Goal: Transaction & Acquisition: Obtain resource

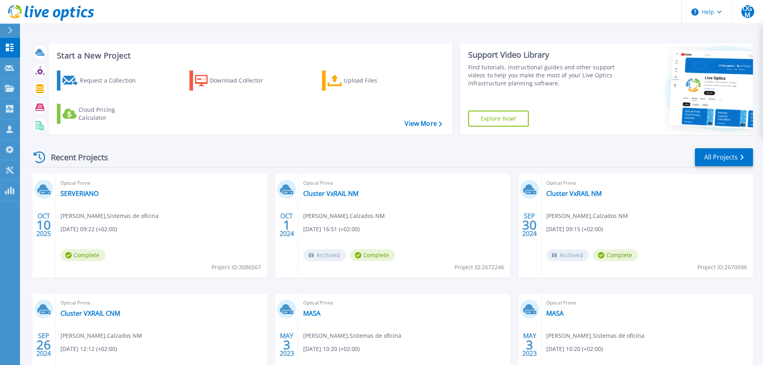
click at [165, 192] on div "Optical Prime SERVERIANO Oscar Gil Merino , Sistemas de oficina 10/10/2025, 09:…" at bounding box center [161, 226] width 211 height 104
click at [90, 194] on link "SERVERIANO" at bounding box center [79, 193] width 38 height 8
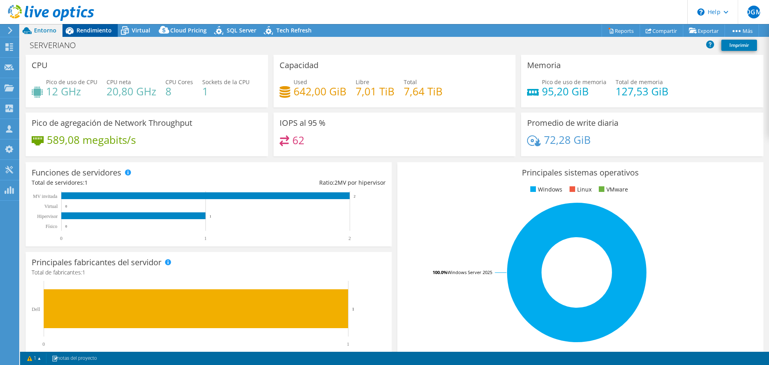
click at [83, 30] on span "Rendimiento" at bounding box center [93, 30] width 35 height 8
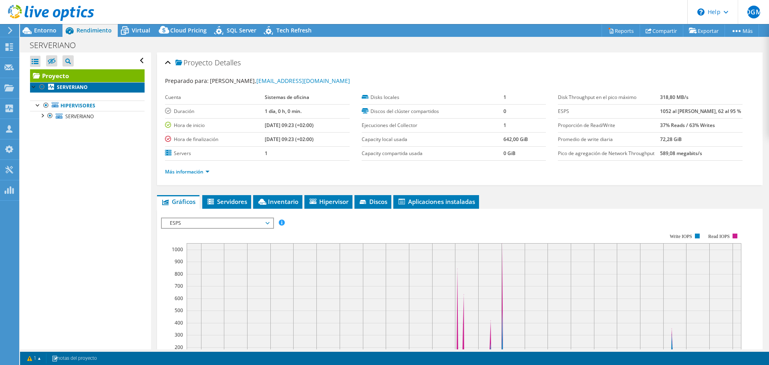
click at [71, 86] on b "SERVERIANO" at bounding box center [72, 87] width 31 height 7
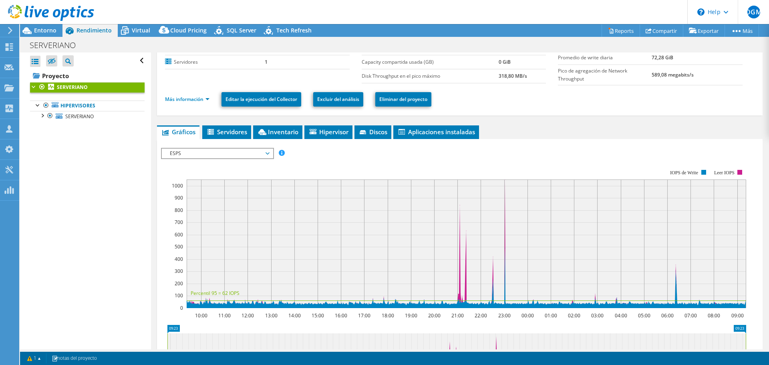
scroll to position [80, 0]
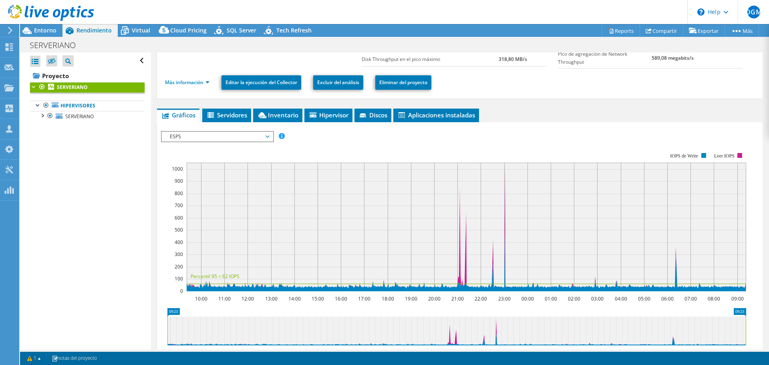
click at [459, 204] on rect at bounding box center [466, 227] width 559 height 128
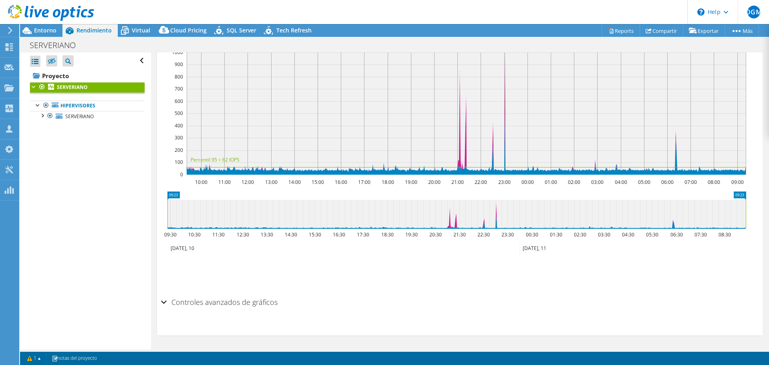
scroll to position [76, 0]
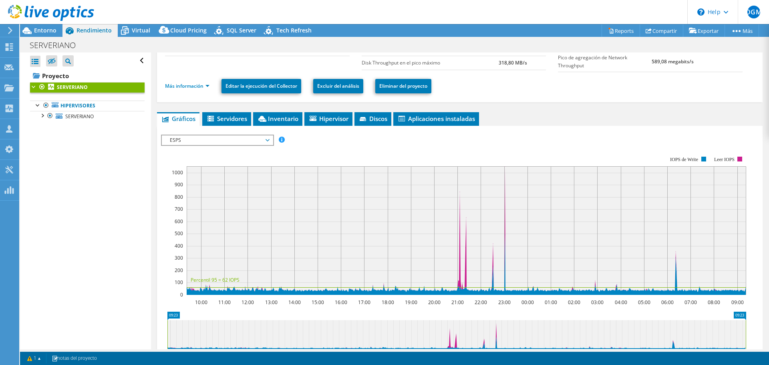
click at [235, 139] on span "ESPS" at bounding box center [217, 140] width 103 height 10
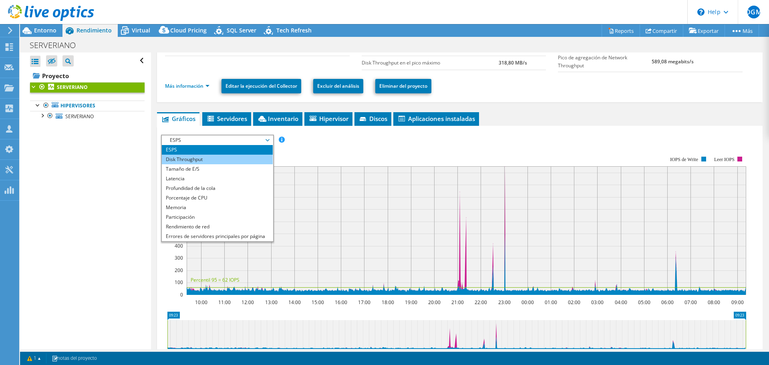
click at [210, 160] on li "Disk Throughput" at bounding box center [217, 160] width 111 height 10
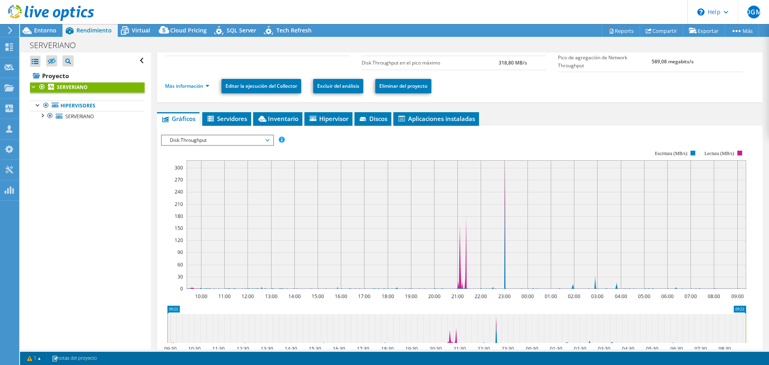
click at [241, 138] on span "Disk Throughput" at bounding box center [217, 140] width 103 height 10
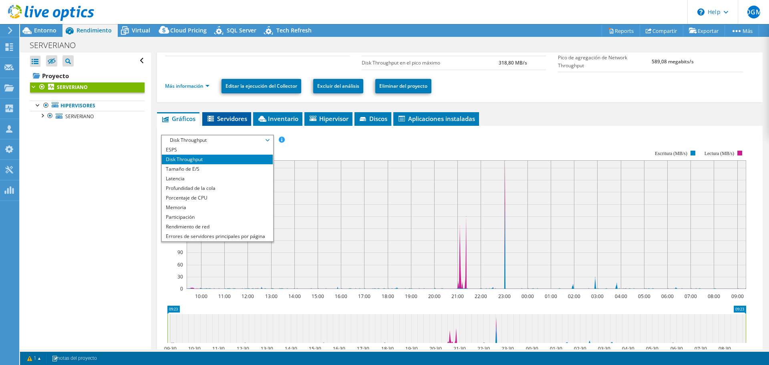
click at [235, 114] on li "Servidores" at bounding box center [226, 119] width 49 height 14
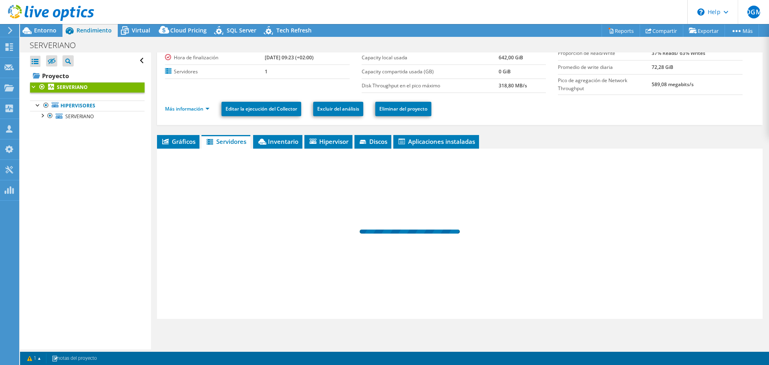
scroll to position [54, 0]
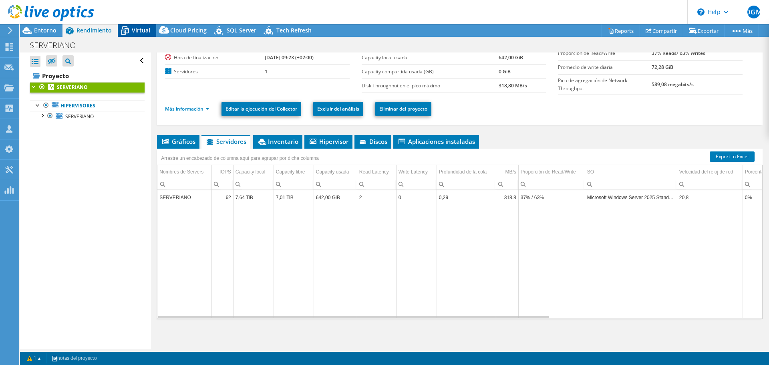
click at [140, 30] on span "Virtual" at bounding box center [141, 30] width 18 height 8
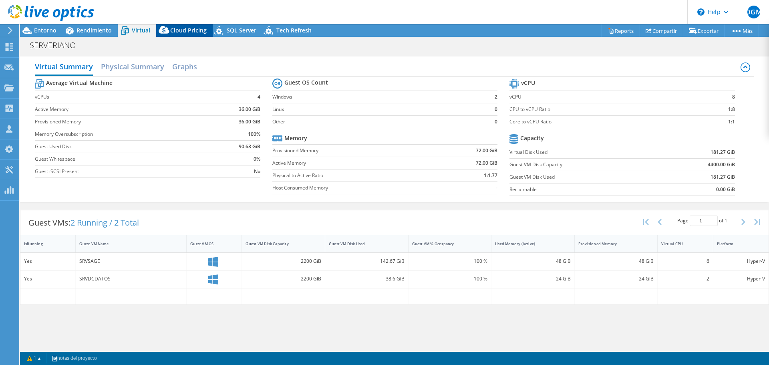
click at [184, 30] on span "Cloud Pricing" at bounding box center [188, 30] width 36 height 8
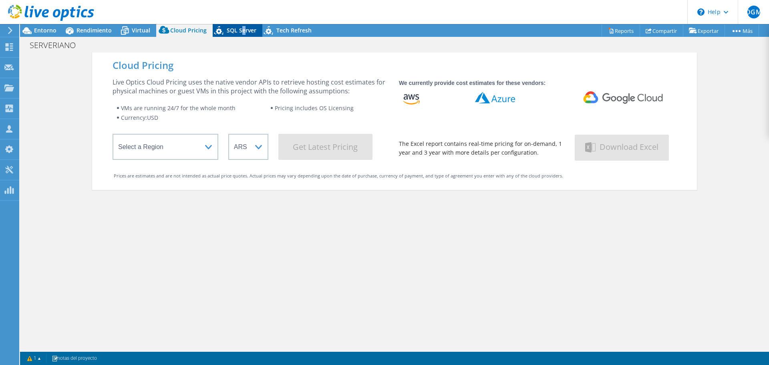
click at [241, 30] on span "SQL Server" at bounding box center [242, 30] width 30 height 8
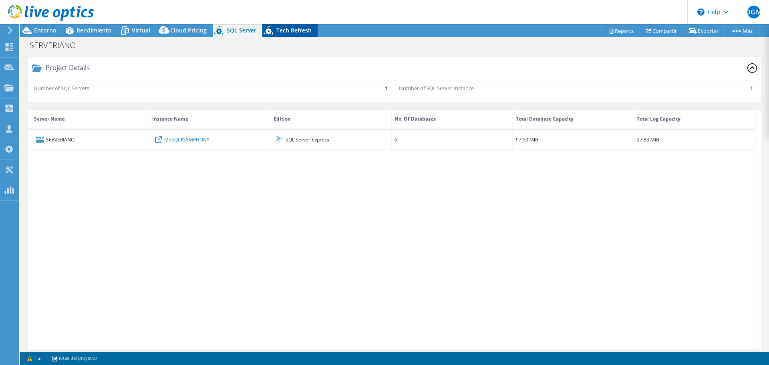
click at [286, 29] on span "Tech Refresh" at bounding box center [293, 30] width 35 height 8
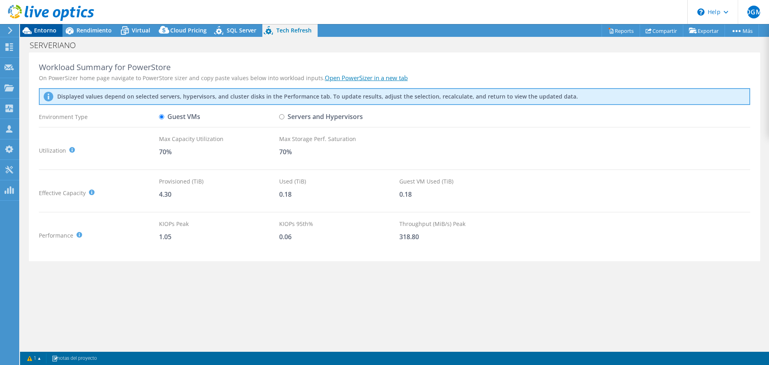
click at [44, 31] on span "Entorno" at bounding box center [45, 30] width 22 height 8
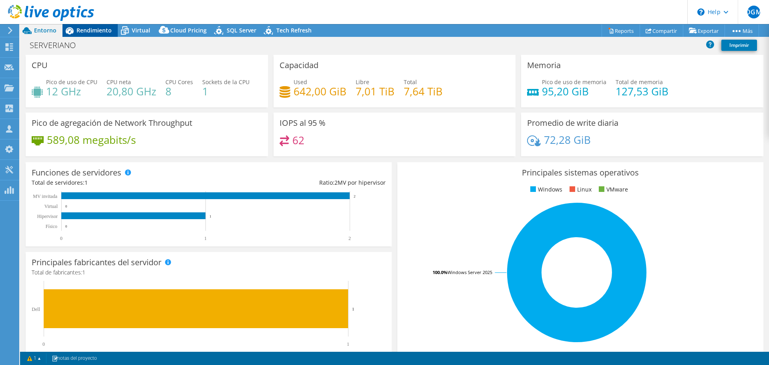
click at [86, 31] on span "Rendimiento" at bounding box center [93, 30] width 35 height 8
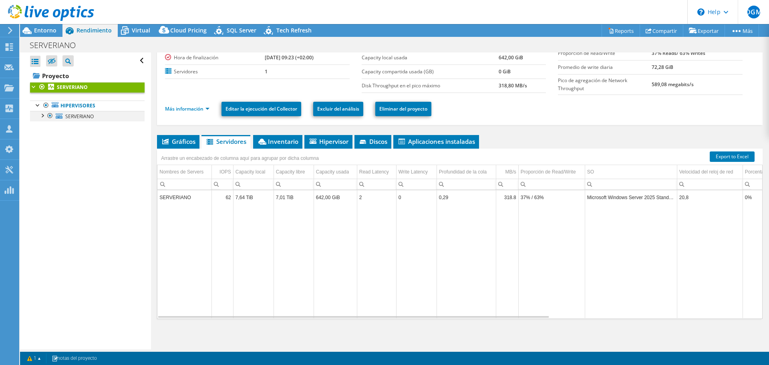
click at [42, 119] on div at bounding box center [42, 115] width 8 height 8
click at [61, 126] on icon at bounding box center [62, 126] width 6 height 4
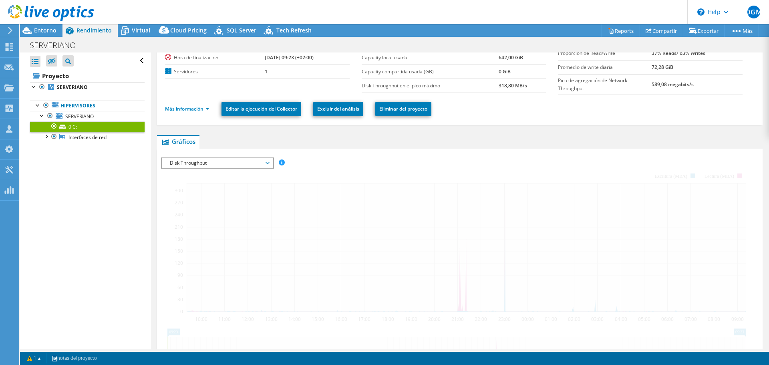
scroll to position [76, 0]
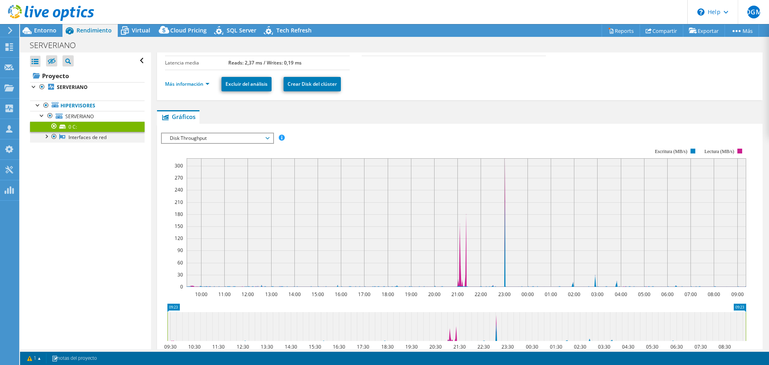
click at [47, 138] on div at bounding box center [46, 136] width 8 height 8
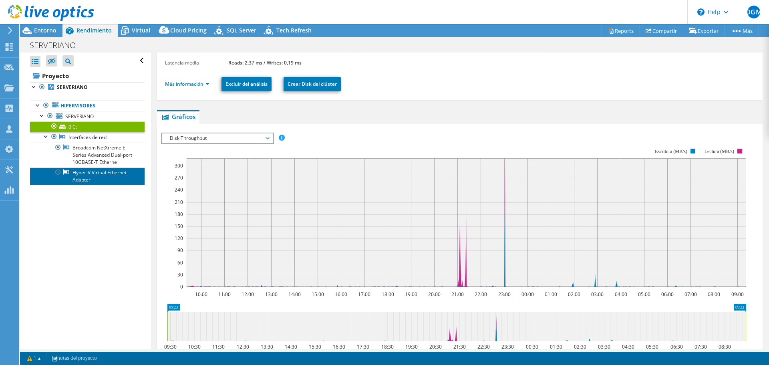
click at [97, 170] on link "Hyper-V Virtual Ethernet Adapter" at bounding box center [87, 176] width 114 height 18
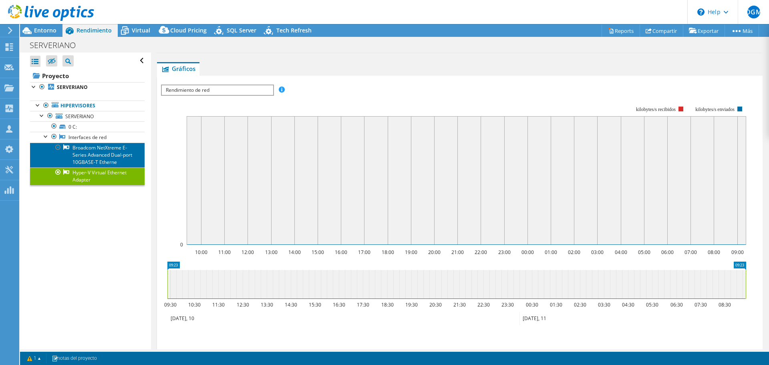
click at [104, 156] on link "Broadcom NetXtreme E-Series Advanced Dual-port 10GBASE-T Etherne" at bounding box center [87, 155] width 114 height 25
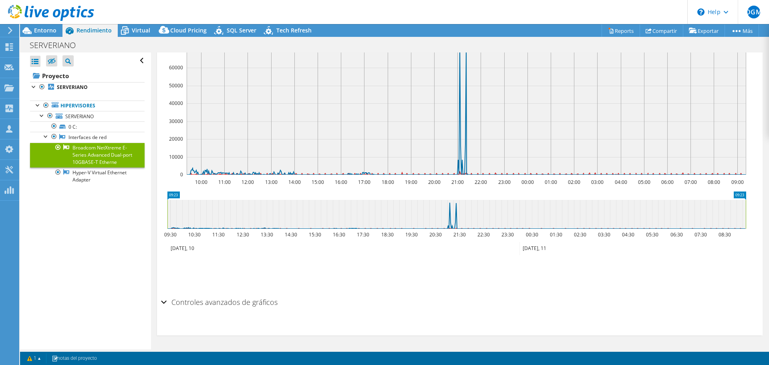
scroll to position [0, 0]
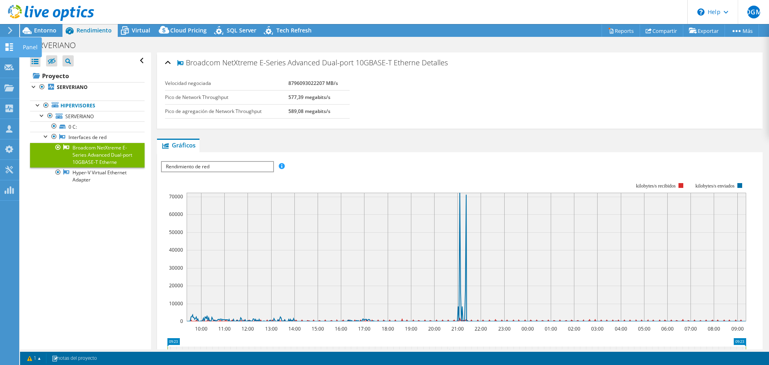
click at [12, 46] on use at bounding box center [10, 47] width 8 height 8
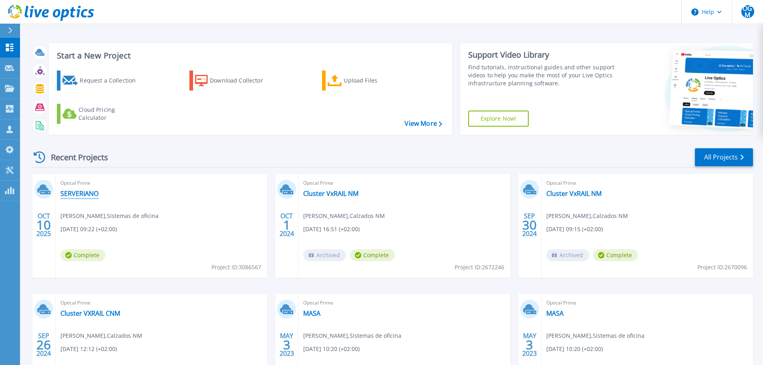
click at [82, 191] on link "SERVERIANO" at bounding box center [79, 193] width 38 height 8
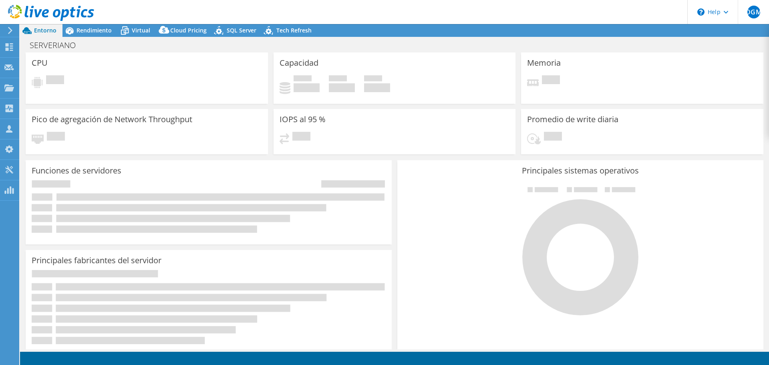
select select "USD"
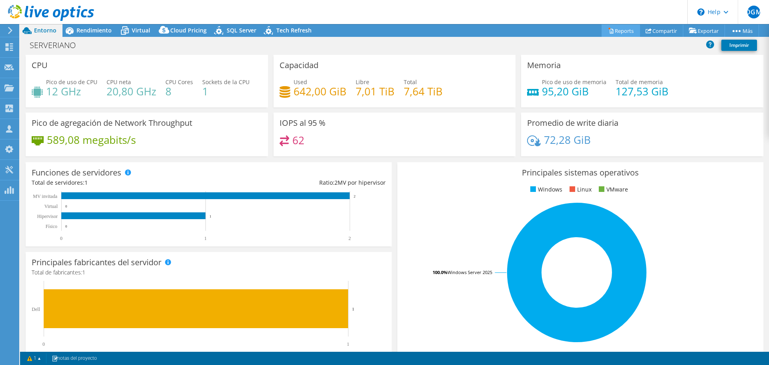
click at [622, 33] on link "Reports" at bounding box center [620, 30] width 38 height 12
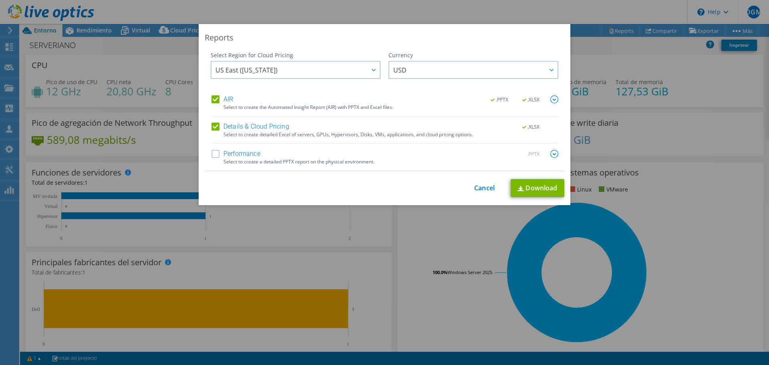
click at [215, 128] on label "Details & Cloud Pricing" at bounding box center [250, 126] width 78 height 8
click at [0, 0] on input "Details & Cloud Pricing" at bounding box center [0, 0] width 0 height 0
click at [215, 150] on label "Performance" at bounding box center [235, 154] width 49 height 8
click at [0, 0] on input "Performance" at bounding box center [0, 0] width 0 height 0
click at [373, 71] on div at bounding box center [373, 70] width 13 height 16
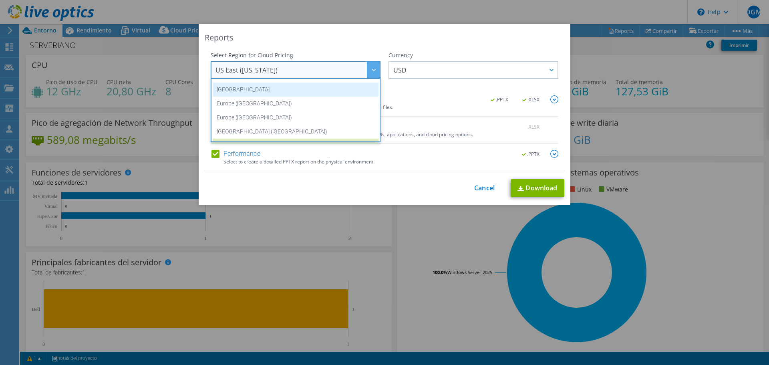
scroll to position [68, 0]
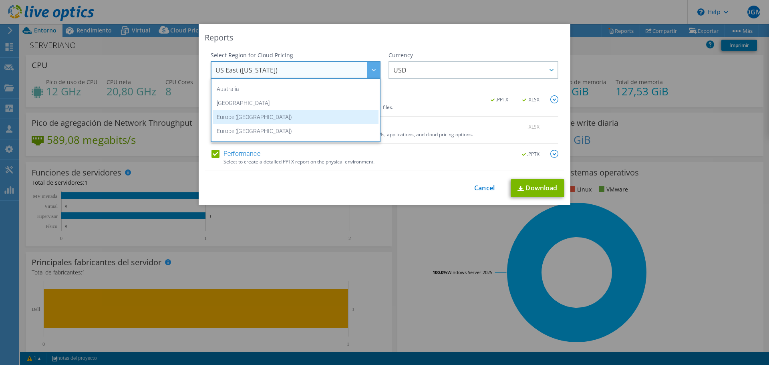
click at [247, 119] on li "Europe (Frankfurt)" at bounding box center [296, 117] width 166 height 14
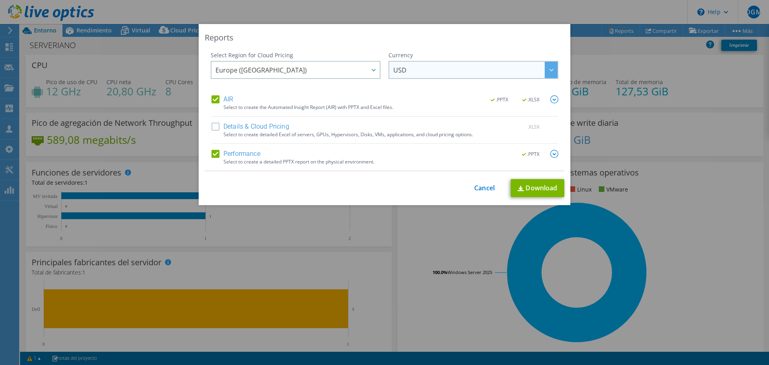
click at [448, 66] on span "USD" at bounding box center [475, 70] width 164 height 16
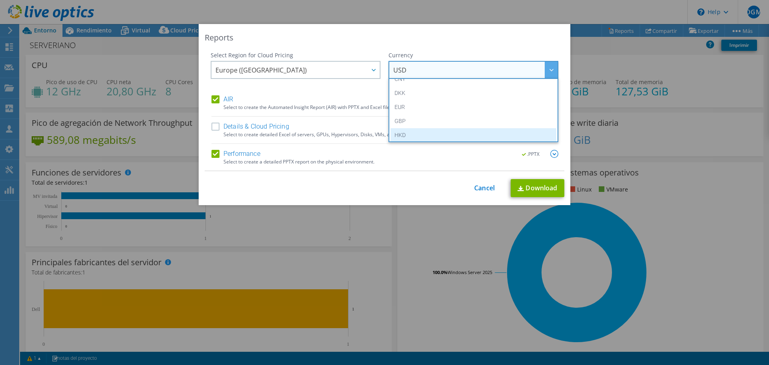
scroll to position [80, 0]
click at [409, 121] on li "EUR" at bounding box center [473, 119] width 166 height 14
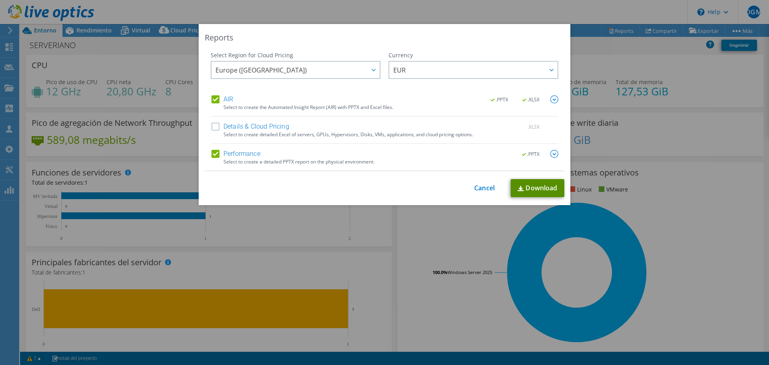
click at [540, 191] on link "Download" at bounding box center [537, 188] width 54 height 18
click at [486, 188] on link "Cancel" at bounding box center [484, 188] width 20 height 8
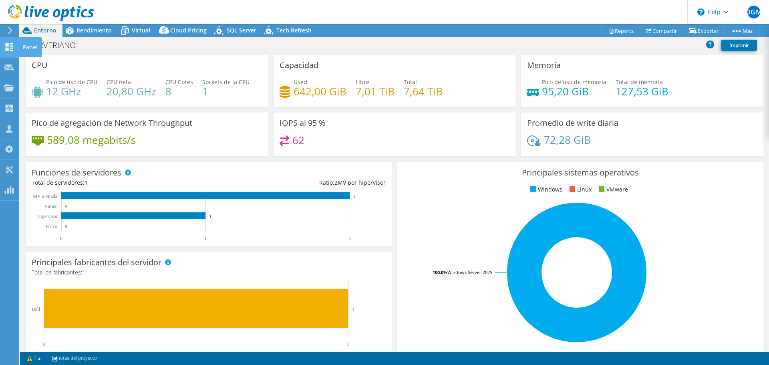
click at [5, 49] on icon at bounding box center [9, 47] width 10 height 8
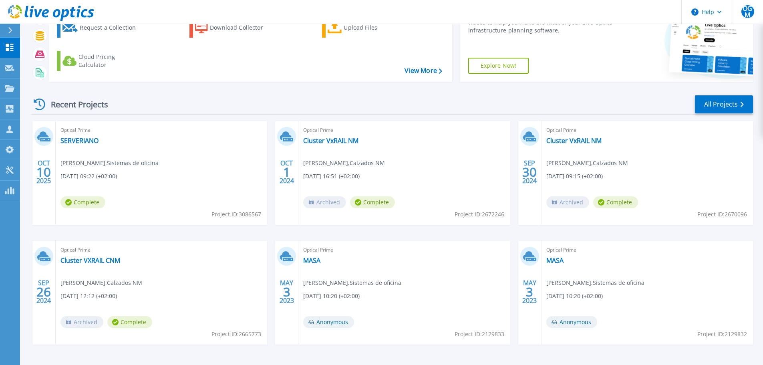
scroll to position [39, 0]
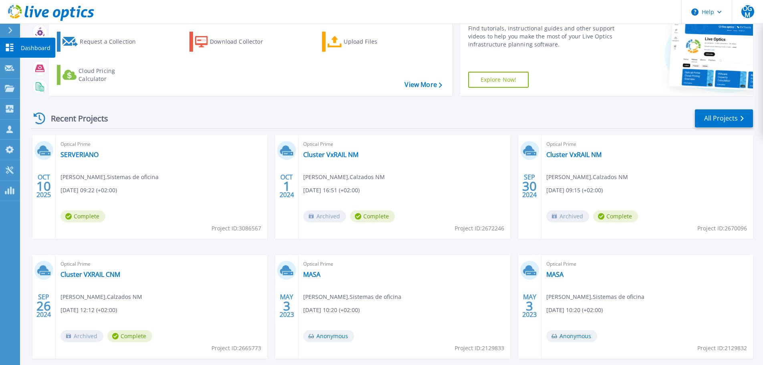
click at [7, 44] on icon at bounding box center [10, 48] width 10 height 8
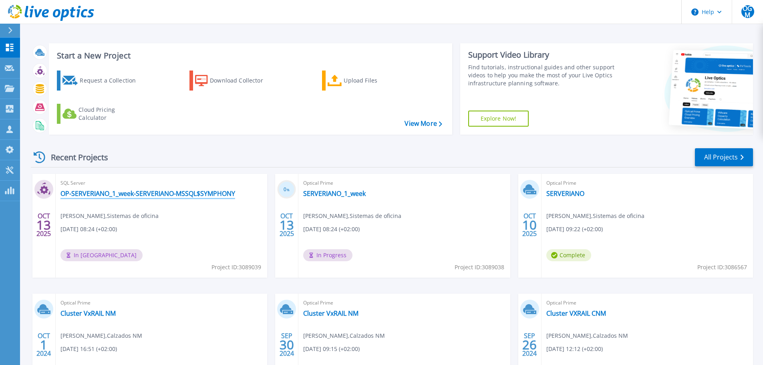
click at [184, 195] on link "OP-SERVERIANO_1_week-SERVERIANO-MSSQL$SYMPHONY" at bounding box center [147, 193] width 175 height 8
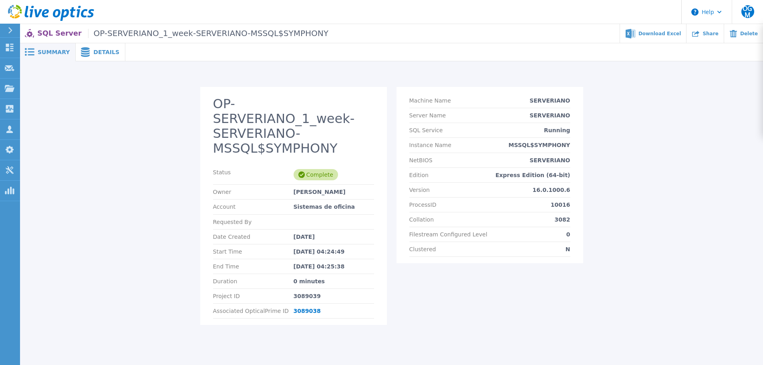
click at [87, 51] on span at bounding box center [85, 52] width 18 height 10
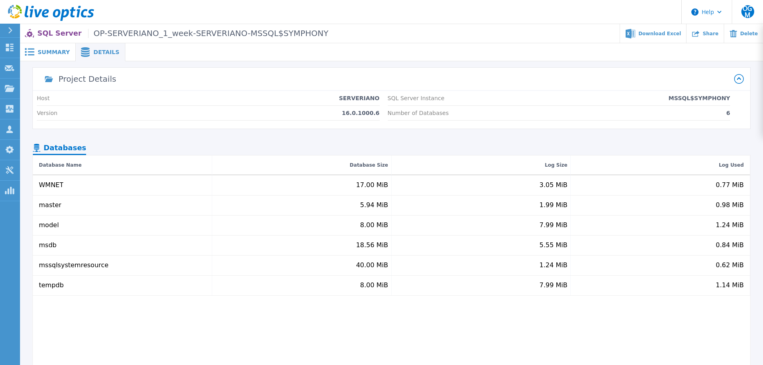
click at [63, 51] on span "Summary" at bounding box center [54, 52] width 32 height 6
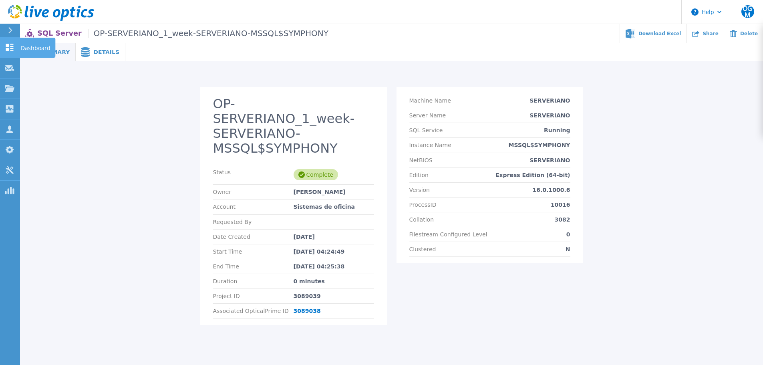
click at [12, 46] on icon at bounding box center [10, 48] width 8 height 8
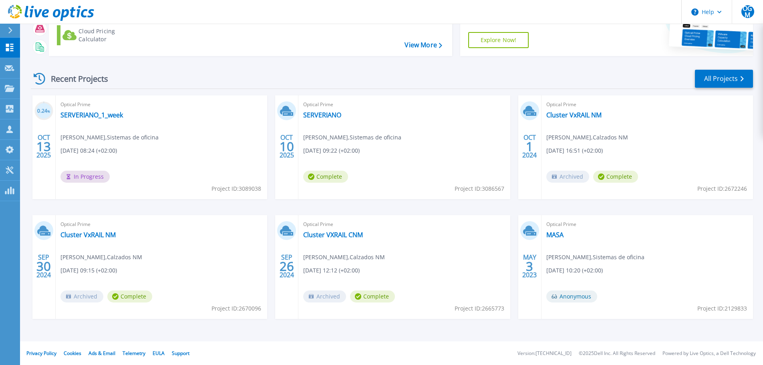
scroll to position [79, 0]
click at [93, 115] on link "SERVERIANO_1_week" at bounding box center [91, 114] width 62 height 8
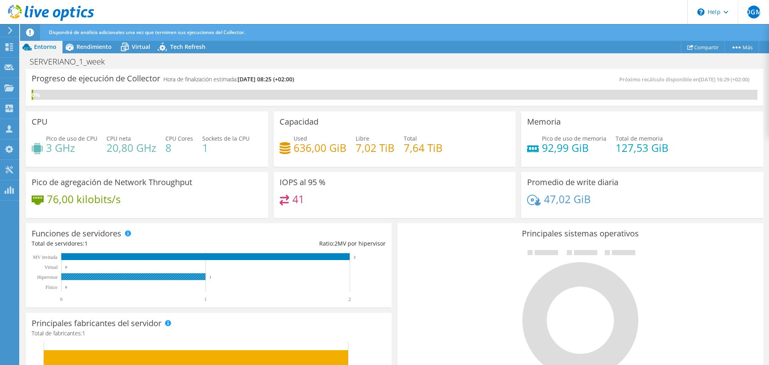
scroll to position [240, 0]
click at [84, 46] on span "Rendimiento" at bounding box center [93, 47] width 35 height 8
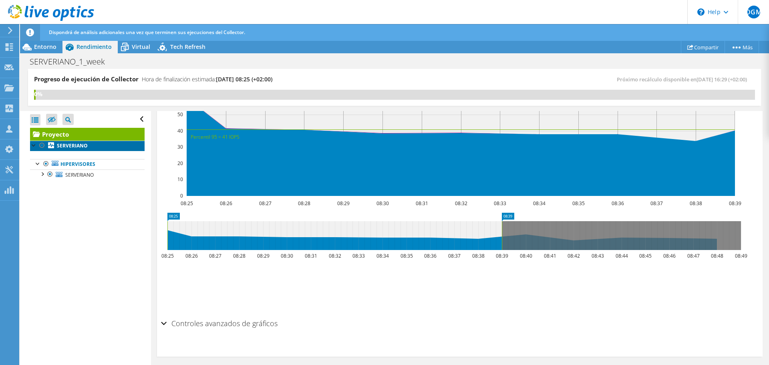
click at [73, 143] on b "SERVERIANO" at bounding box center [72, 145] width 31 height 7
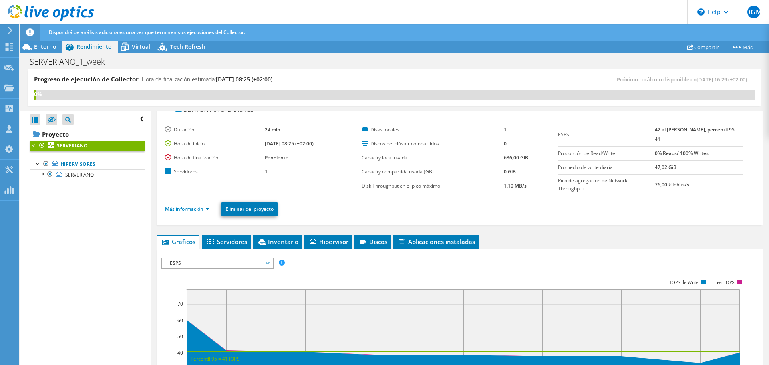
scroll to position [0, 0]
